Goal: Communication & Community: Answer question/provide support

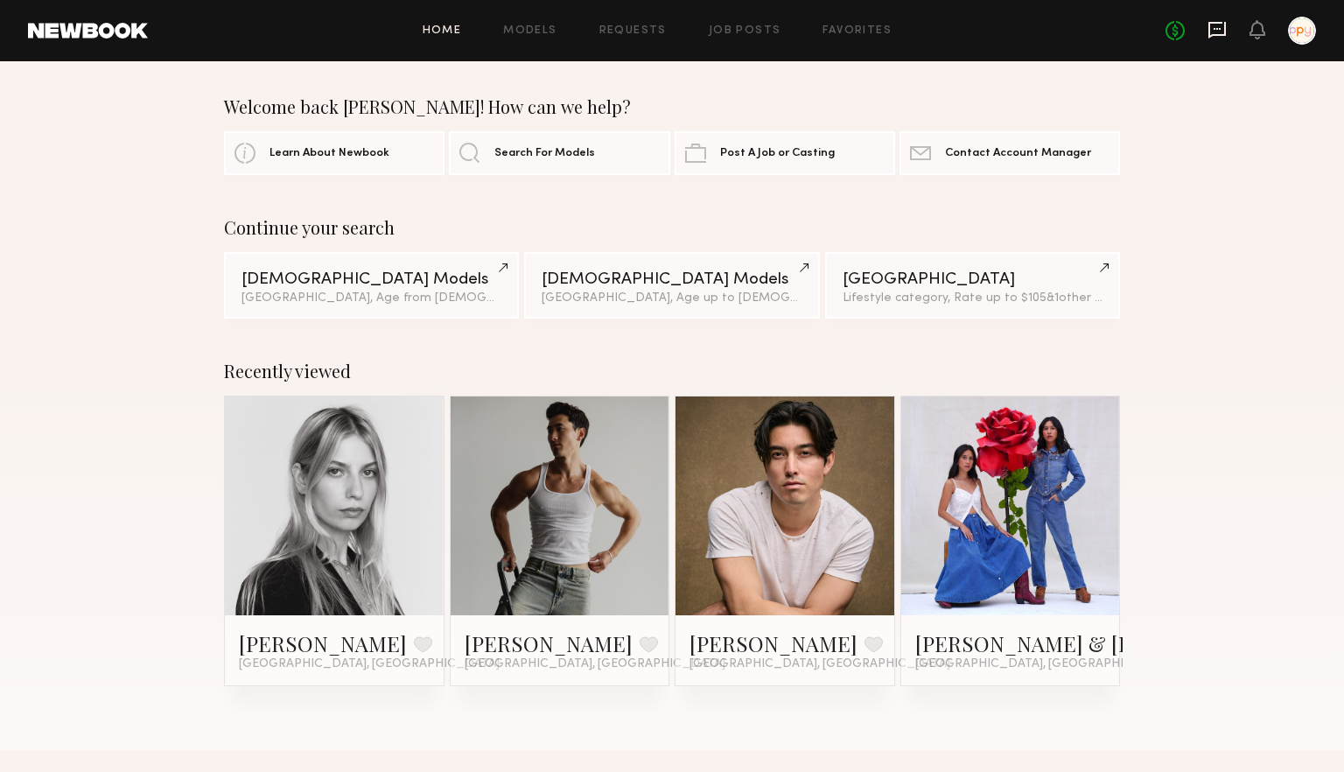
click at [1224, 32] on icon at bounding box center [1217, 29] width 19 height 19
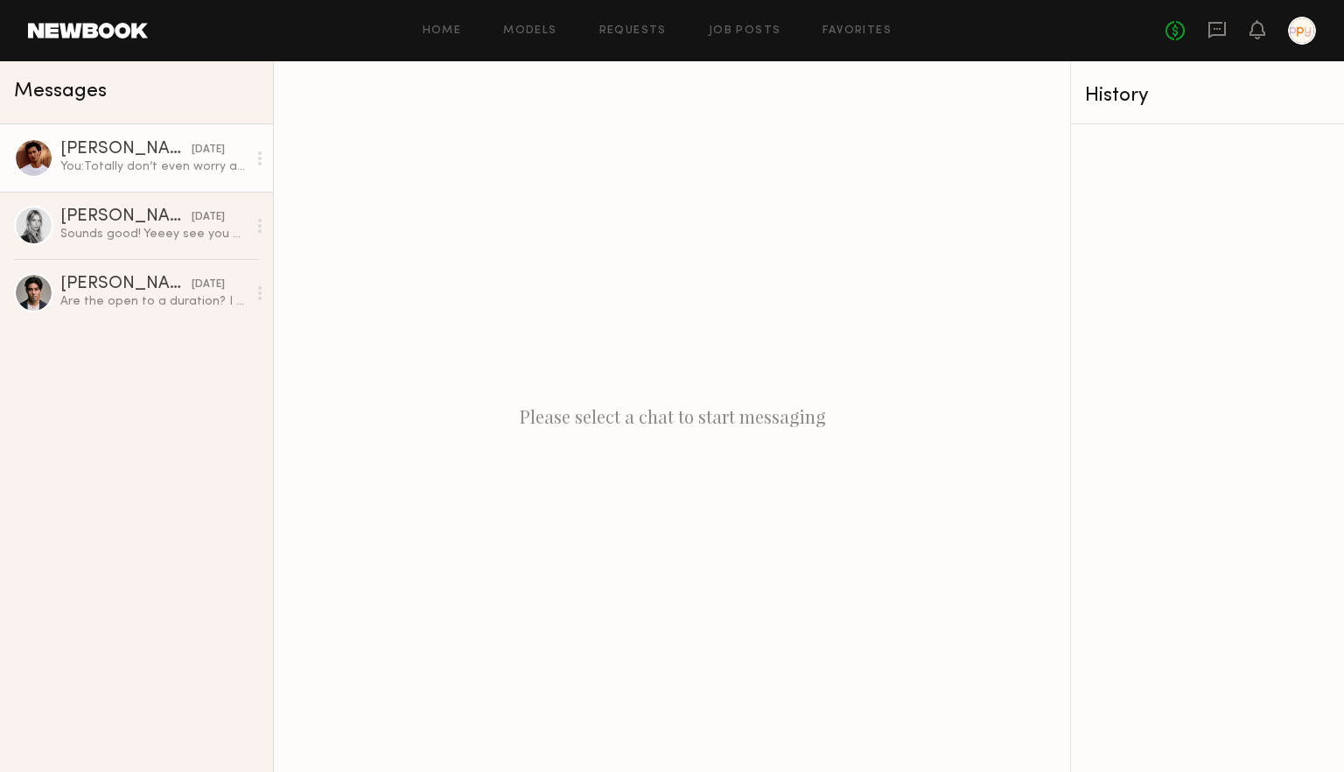
click at [148, 148] on div "[PERSON_NAME]" at bounding box center [125, 150] width 131 height 18
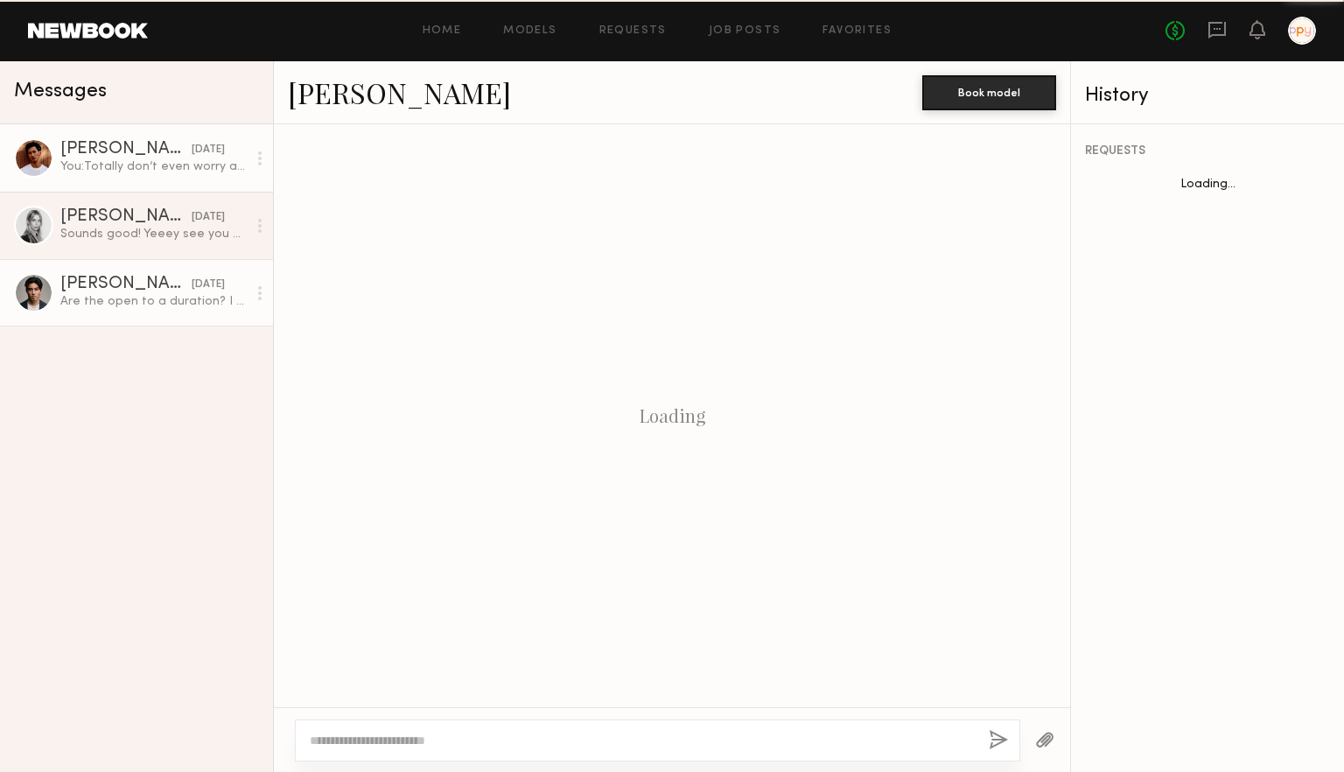
scroll to position [794, 0]
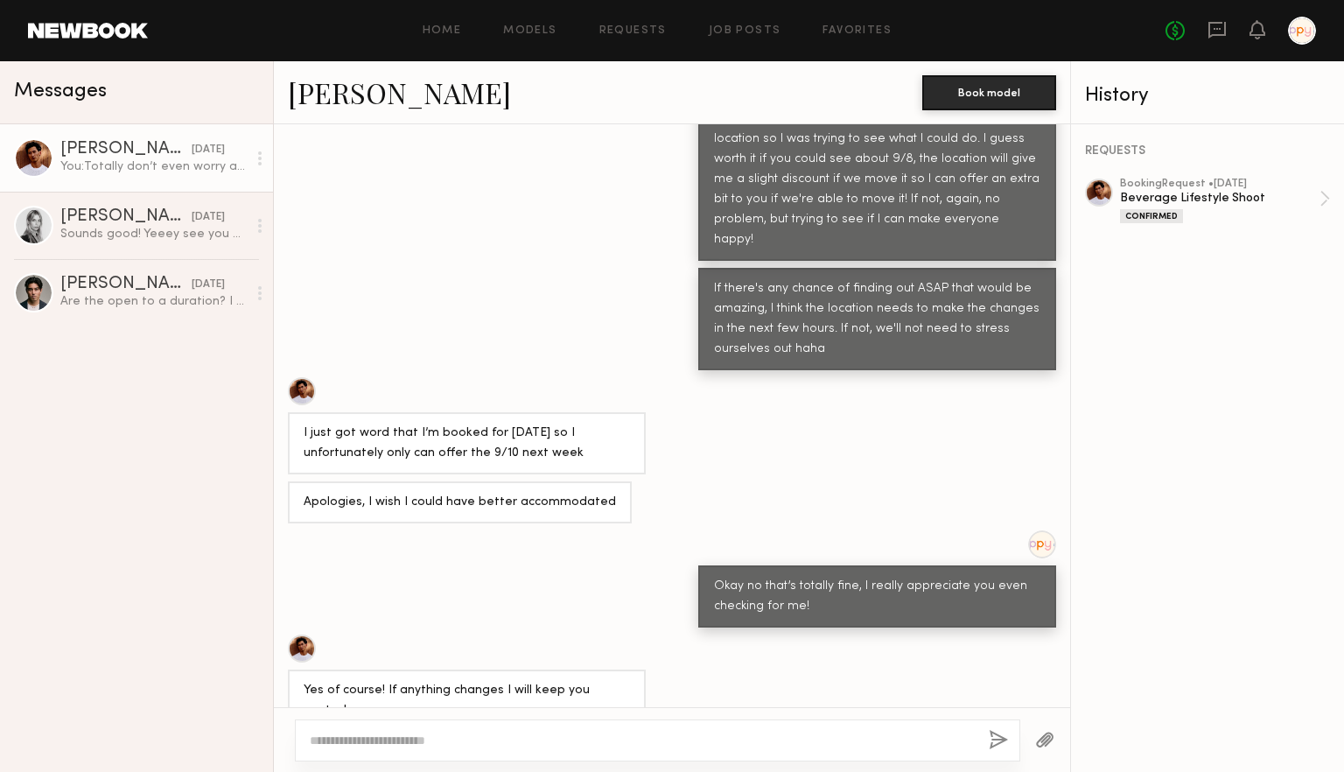
click at [350, 94] on link "[PERSON_NAME]" at bounding box center [399, 93] width 223 height 38
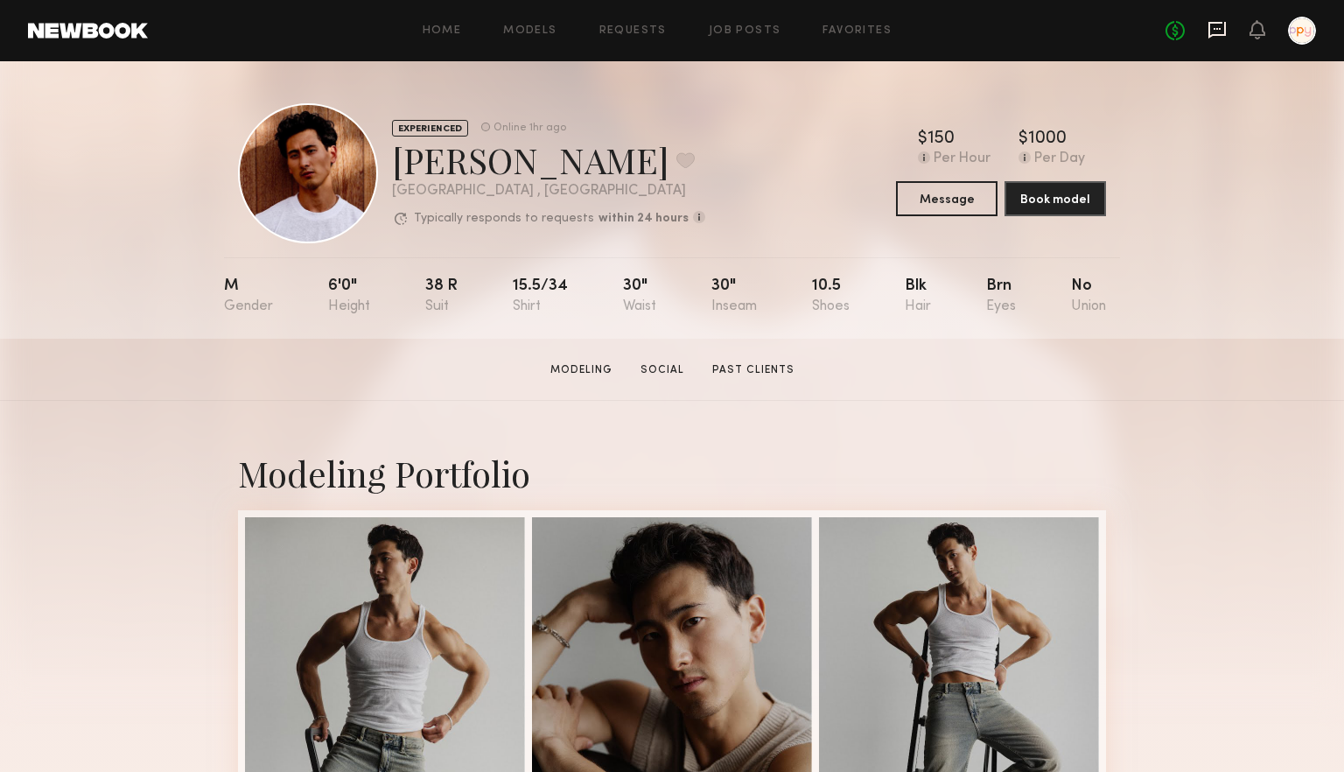
click at [1220, 30] on icon at bounding box center [1217, 29] width 19 height 19
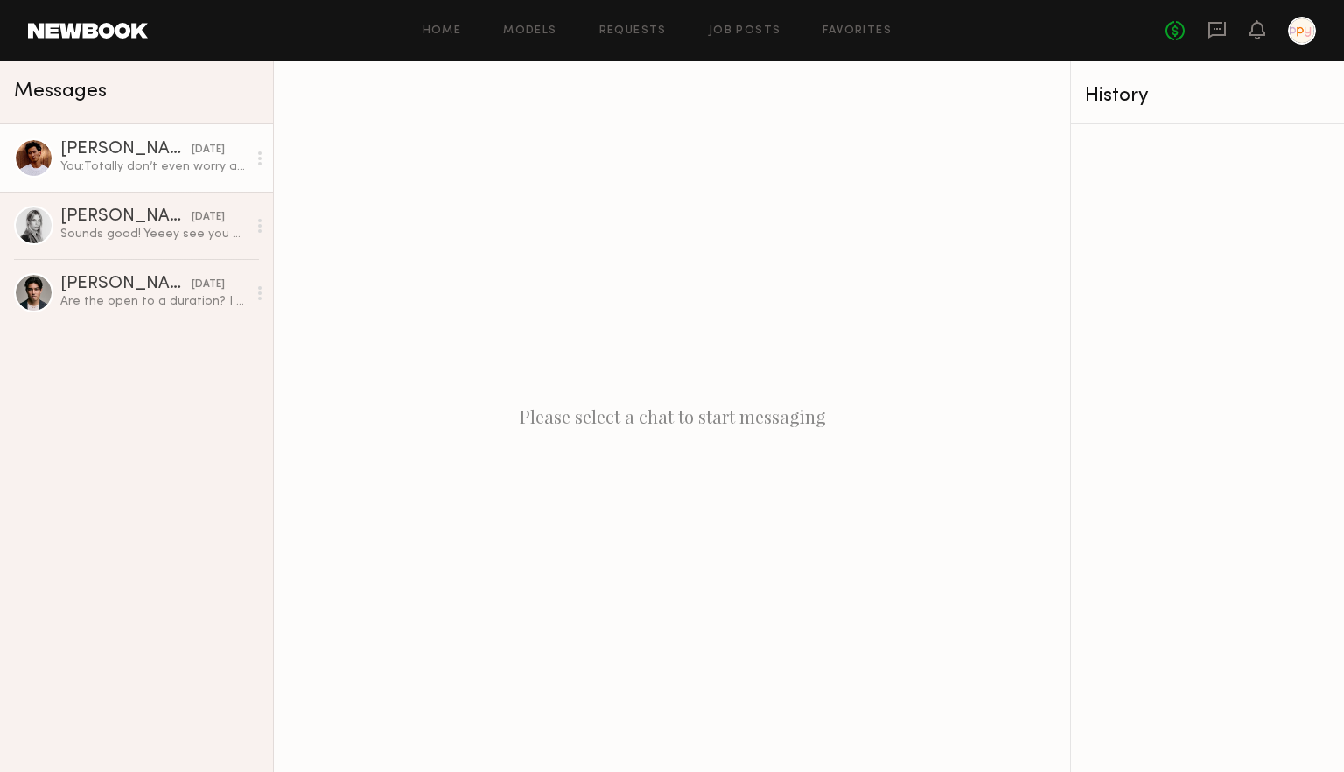
click at [145, 165] on div "You: Totally don’t even worry about it! I really appreciate you!" at bounding box center [153, 166] width 186 height 17
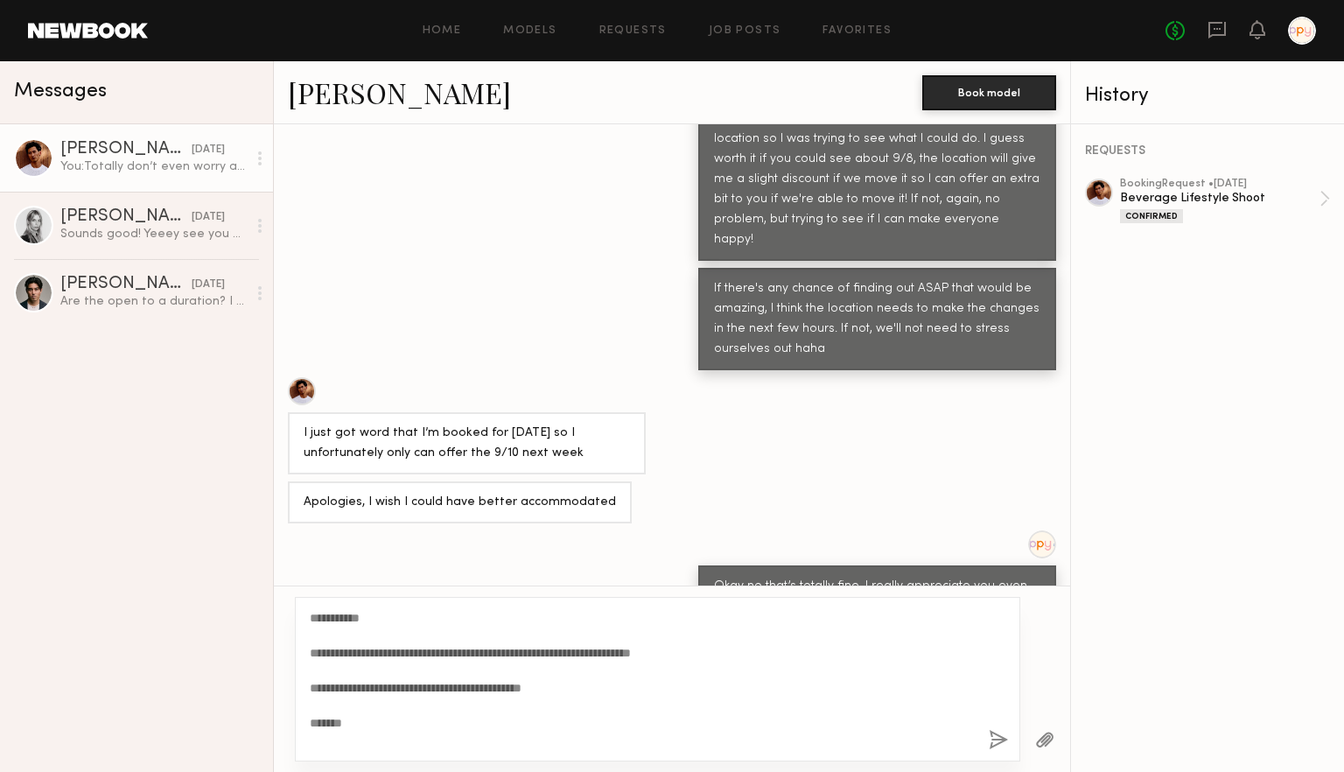
type textarea "**********"
click at [997, 748] on button "button" at bounding box center [998, 741] width 19 height 22
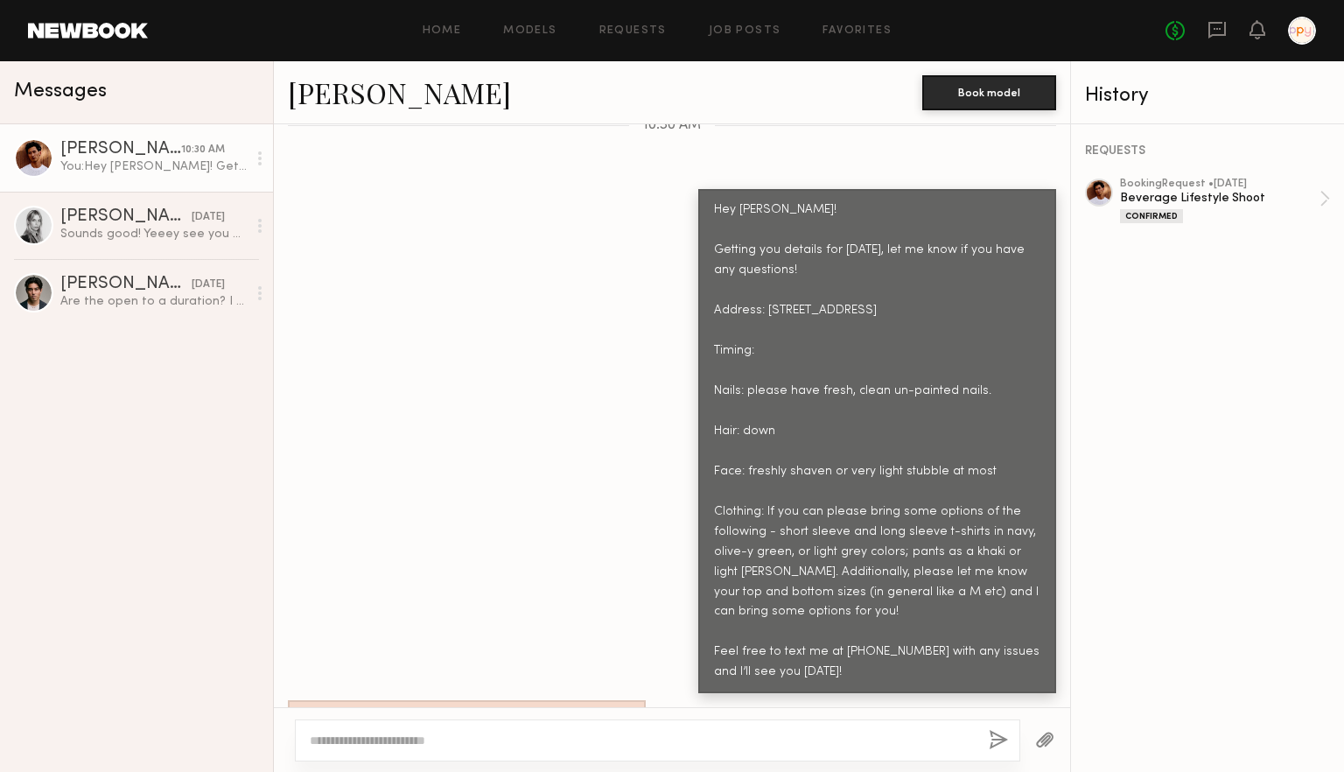
scroll to position [1694, 0]
click at [128, 225] on div "[PERSON_NAME]" at bounding box center [125, 217] width 131 height 18
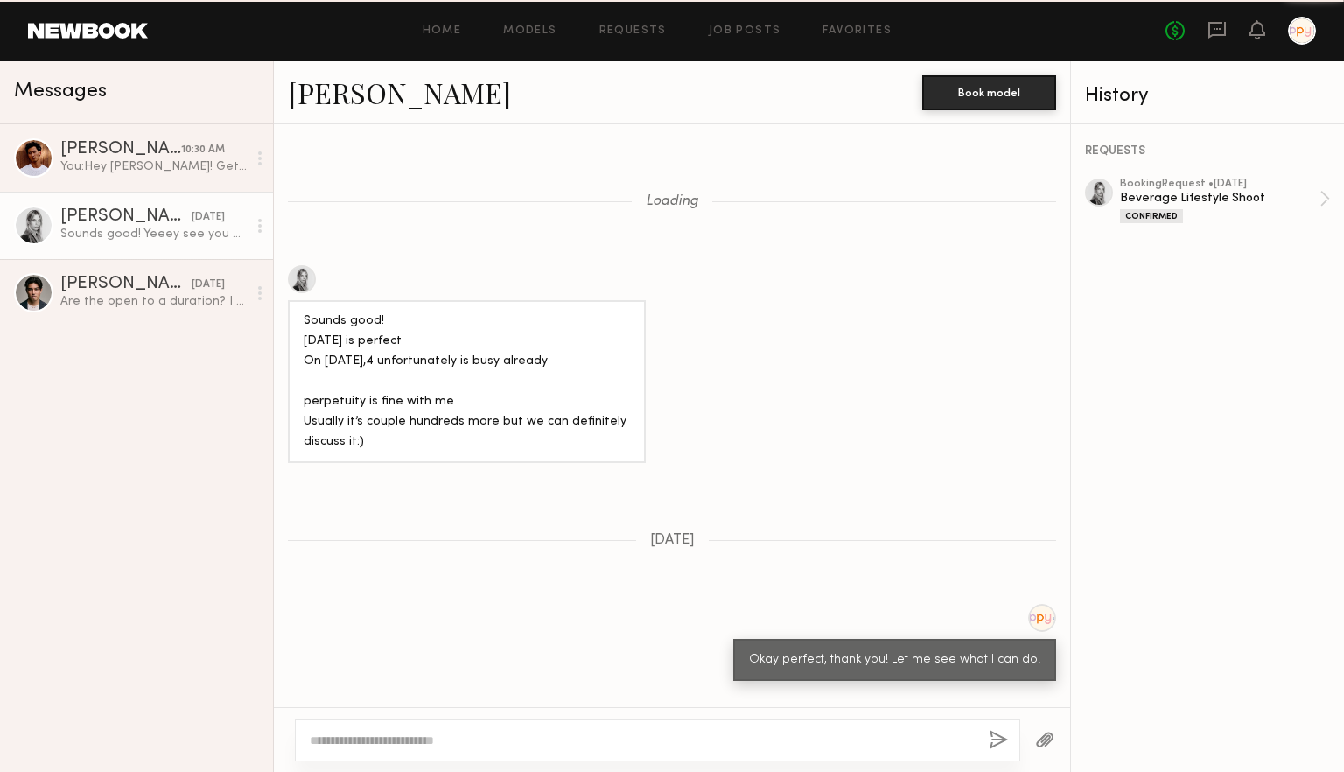
scroll to position [1457, 0]
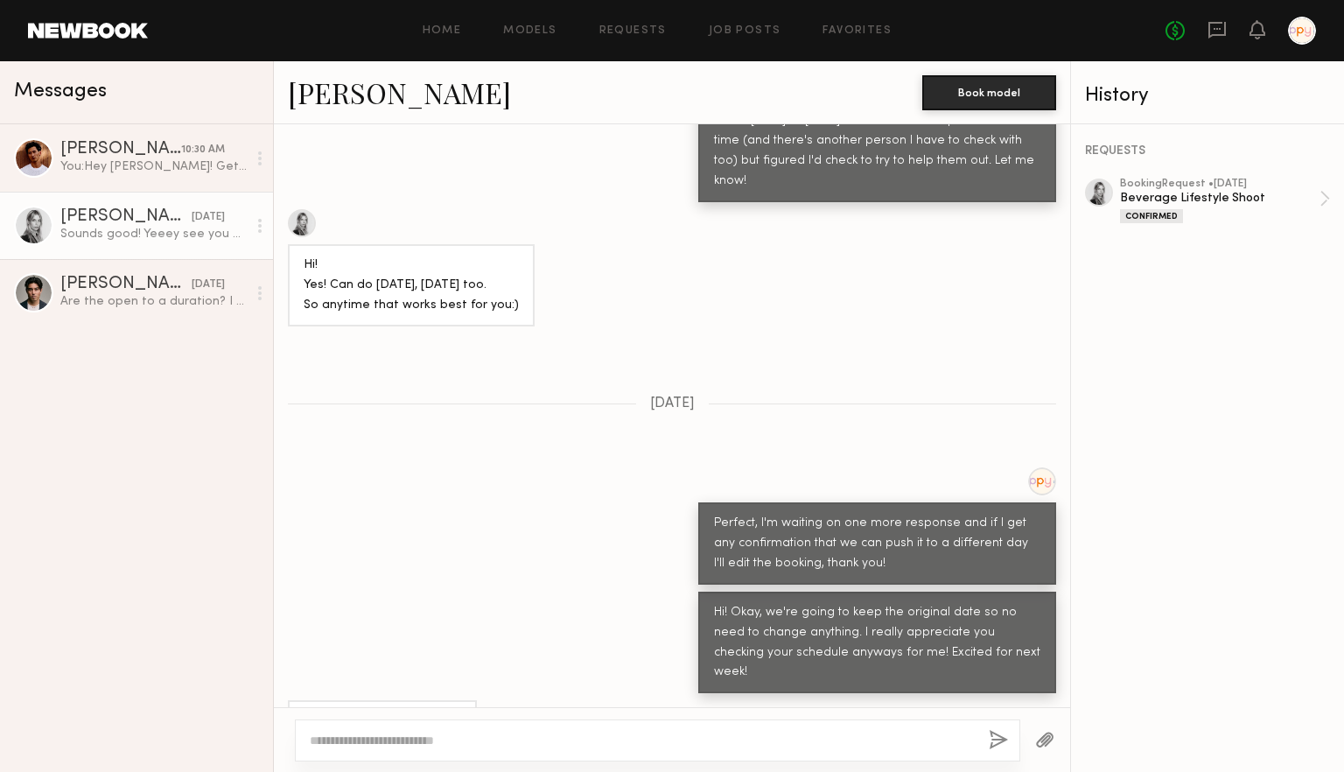
click at [447, 737] on textarea at bounding box center [642, 741] width 665 height 18
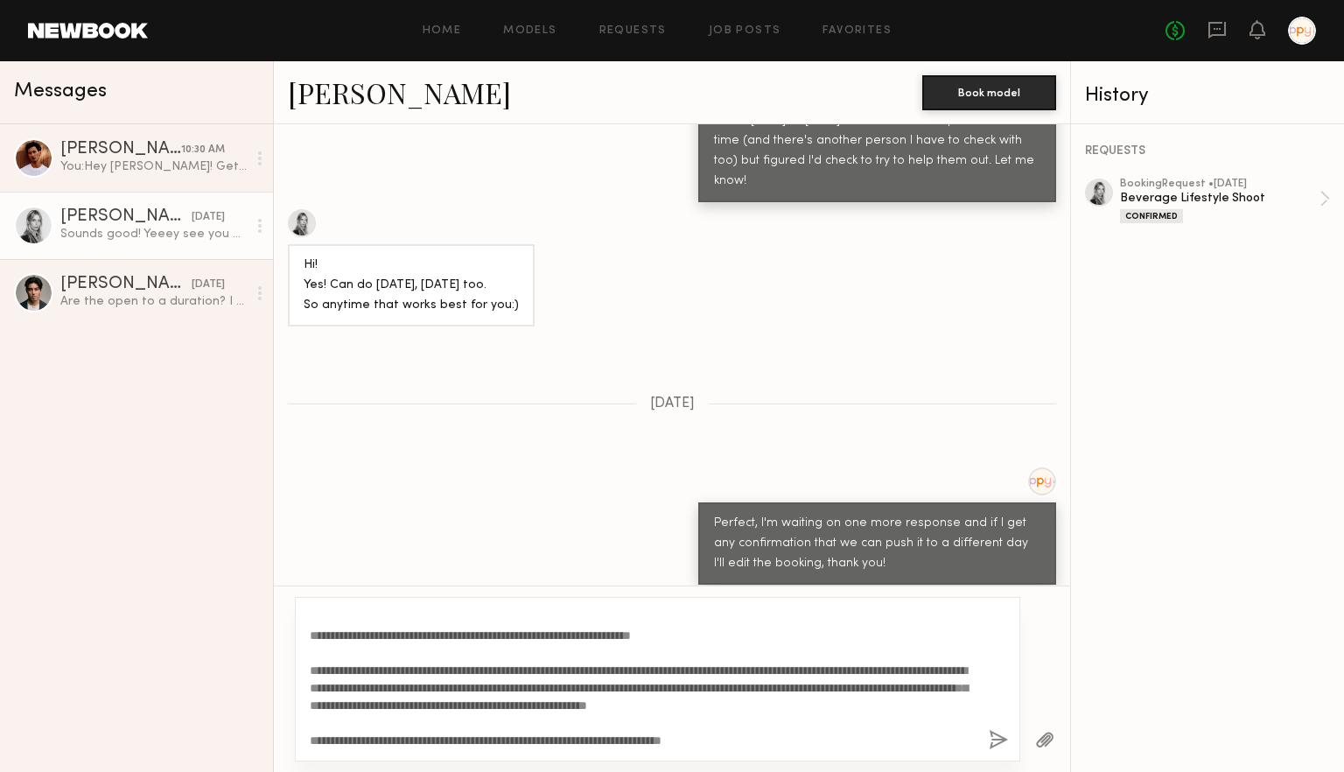
scroll to position [0, 0]
type textarea "**********"
click at [994, 739] on button "button" at bounding box center [998, 741] width 19 height 22
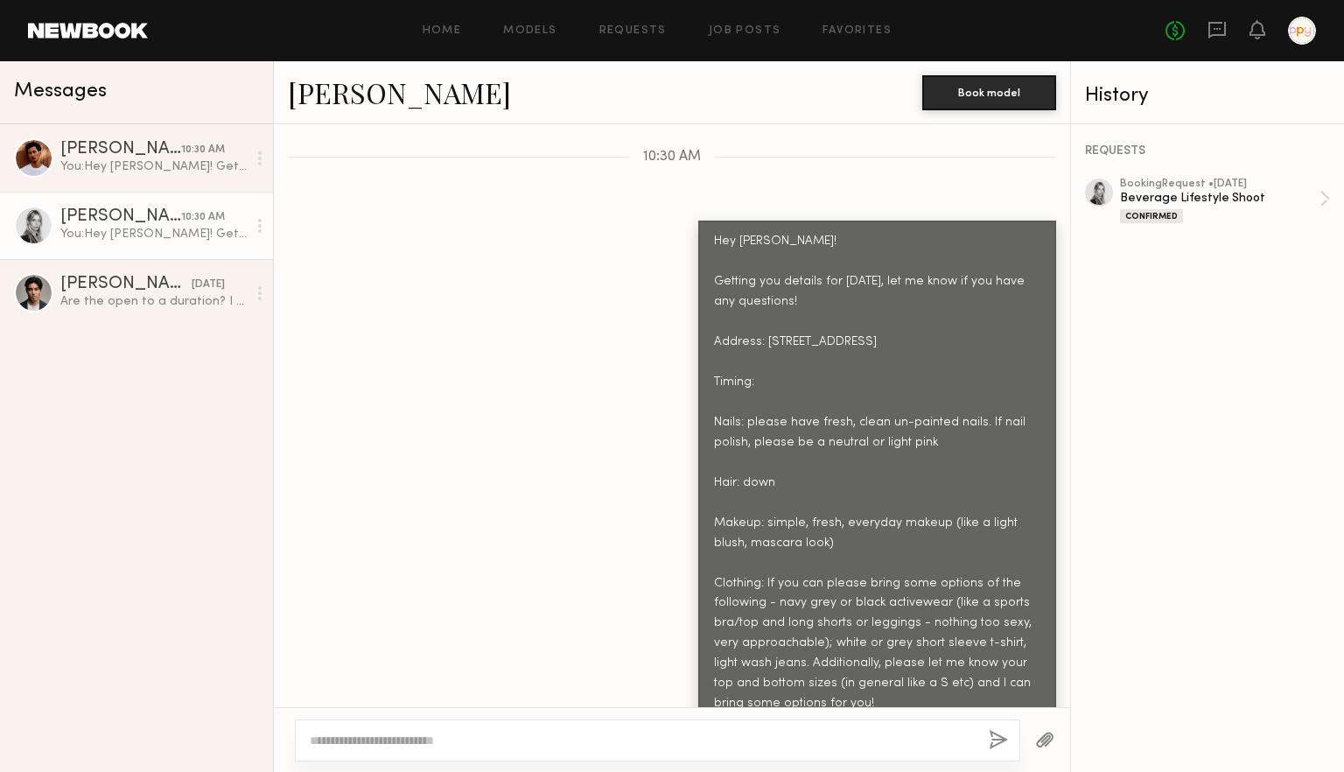
scroll to position [2415, 0]
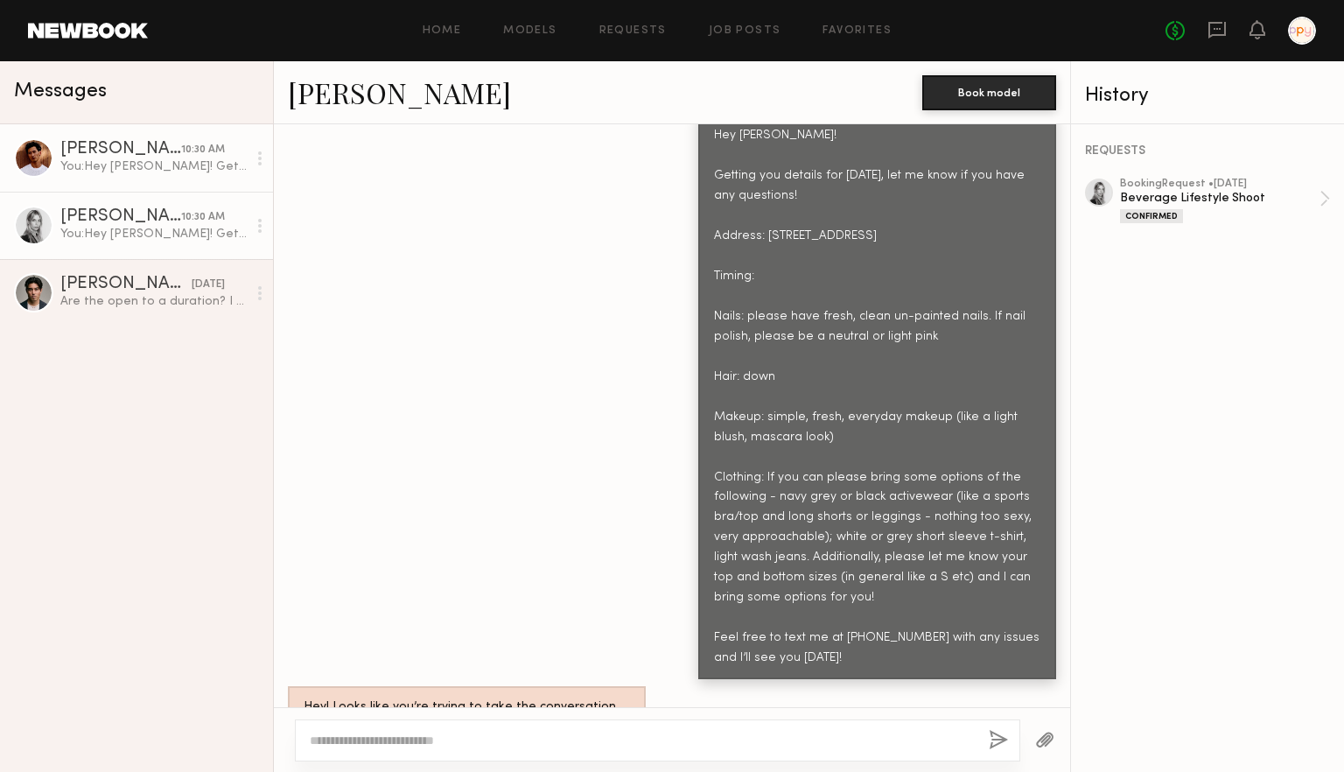
click at [162, 170] on div "You: Hey [PERSON_NAME]! Getting you details for [DATE], let me know if you have…" at bounding box center [153, 166] width 186 height 17
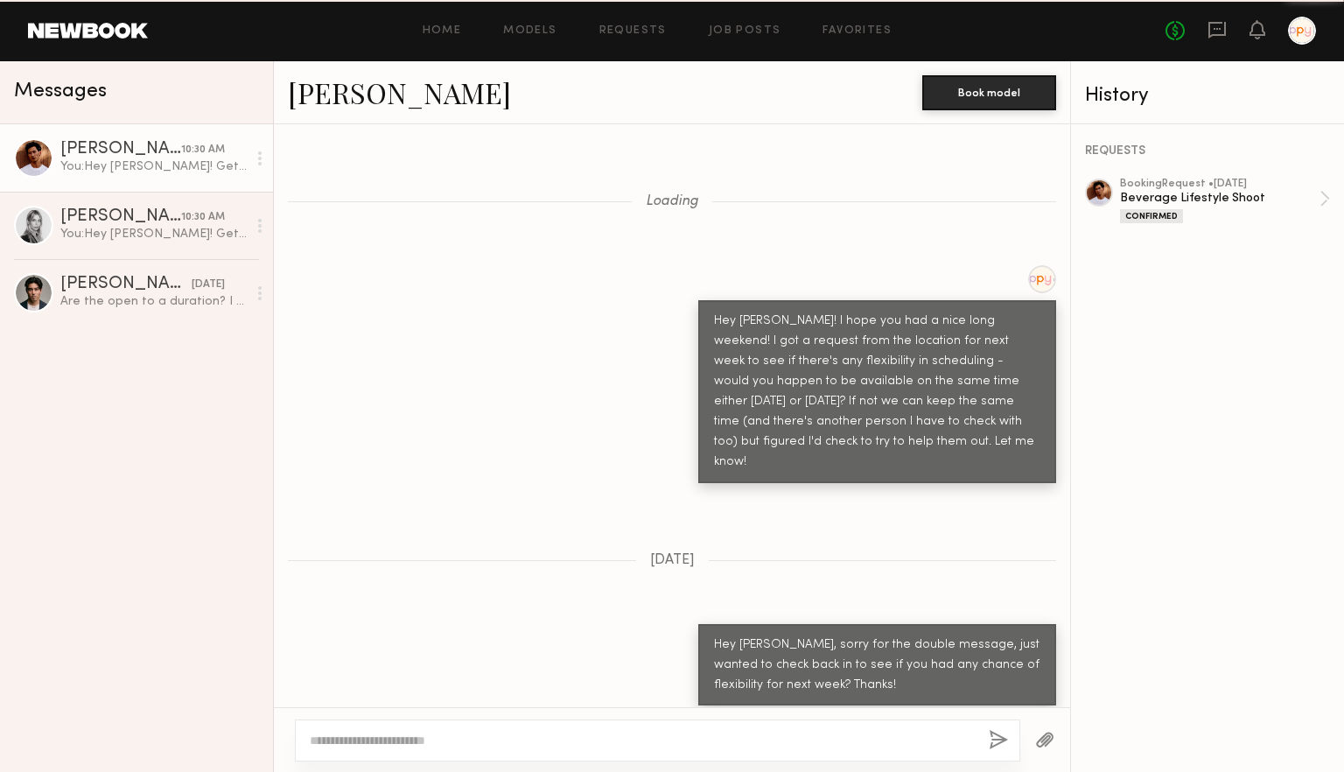
scroll to position [1560, 0]
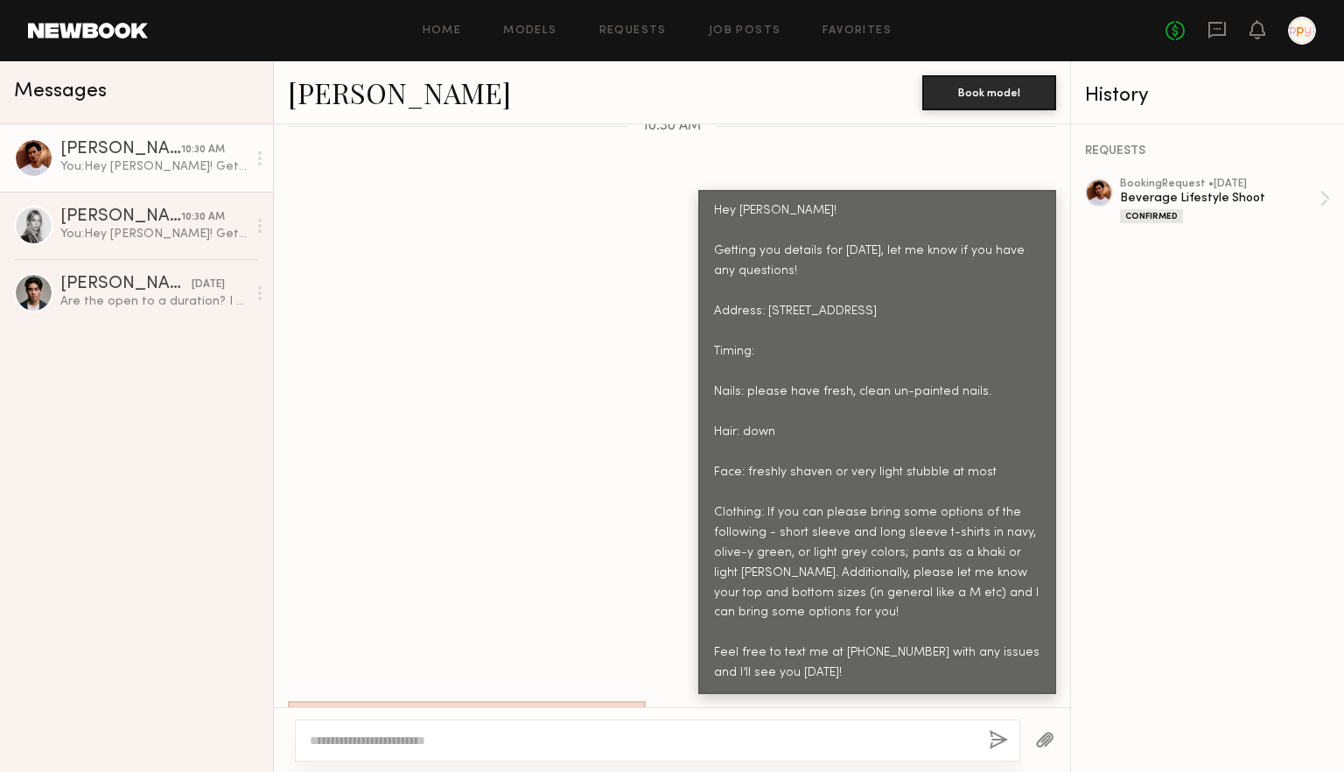
click at [1287, 372] on div "REQUESTS booking Request • [DATE] Beverage Lifestyle Shoot Confirmed" at bounding box center [1207, 448] width 273 height 648
